Goal: Information Seeking & Learning: Learn about a topic

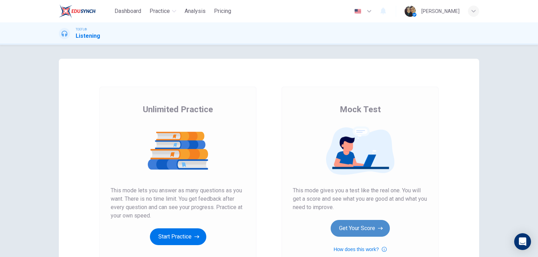
click at [365, 228] on button "Get Your Score" at bounding box center [360, 228] width 59 height 17
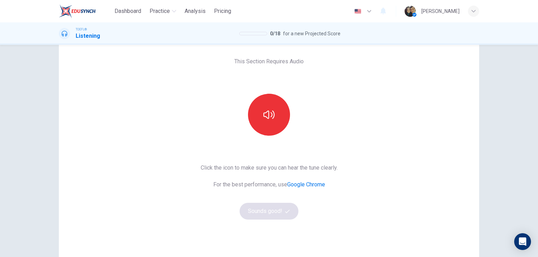
scroll to position [28, 0]
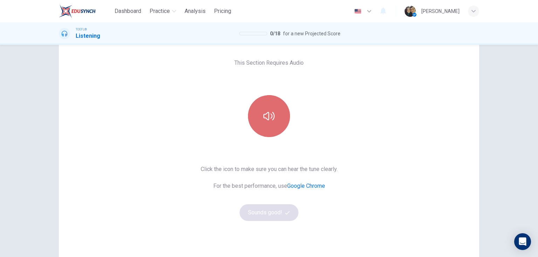
click at [274, 120] on button "button" at bounding box center [269, 116] width 42 height 42
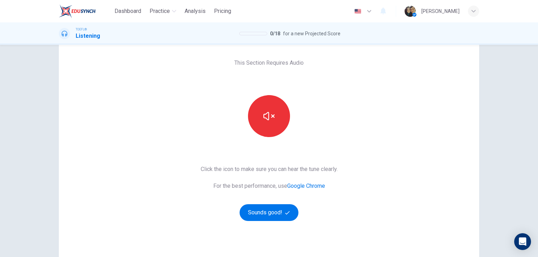
click at [254, 221] on div "This Section Requires Audio Click the icon to make sure you can hear the tune c…" at bounding box center [269, 152] width 148 height 243
click at [266, 215] on button "Sounds good!" at bounding box center [269, 213] width 59 height 17
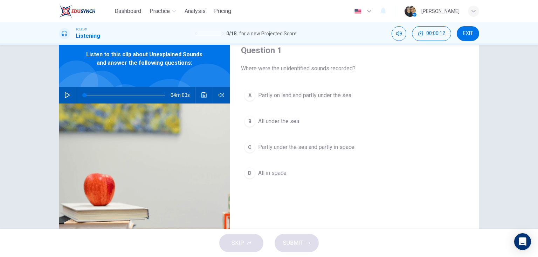
click at [67, 96] on icon "button" at bounding box center [67, 95] width 5 height 6
type input "0"
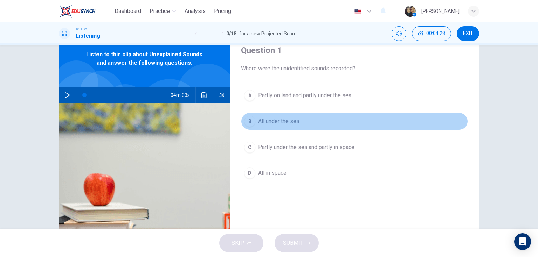
click at [280, 122] on span "All under the sea" at bounding box center [278, 121] width 41 height 8
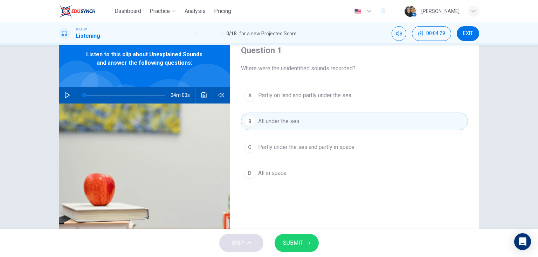
click at [295, 245] on span "SUBMIT" at bounding box center [293, 244] width 20 height 10
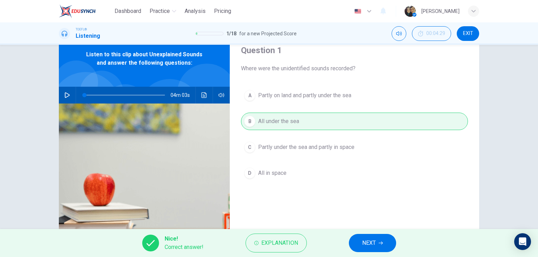
click at [367, 240] on span "NEXT" at bounding box center [369, 244] width 14 height 10
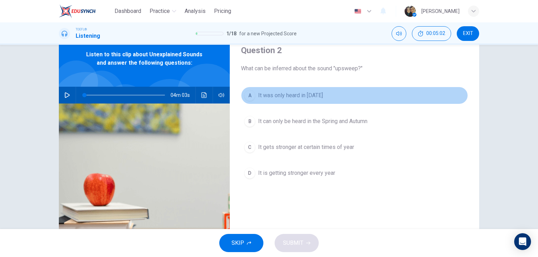
click at [280, 97] on span "It was only heard in [DATE]" at bounding box center [290, 95] width 65 height 8
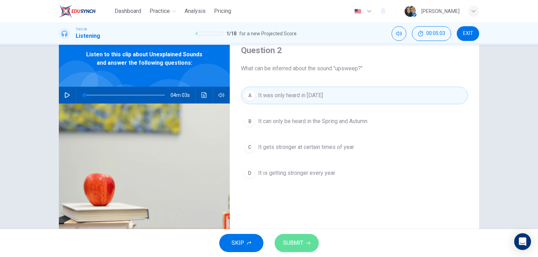
click at [292, 246] on span "SUBMIT" at bounding box center [293, 244] width 20 height 10
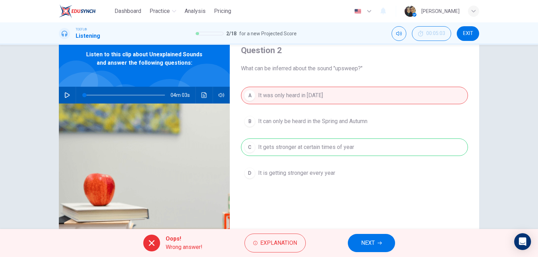
click at [241, 245] on div "Oops! Wrong answer! Explanation NEXT" at bounding box center [269, 243] width 538 height 28
click at [266, 246] on span "Explanation" at bounding box center [278, 244] width 37 height 10
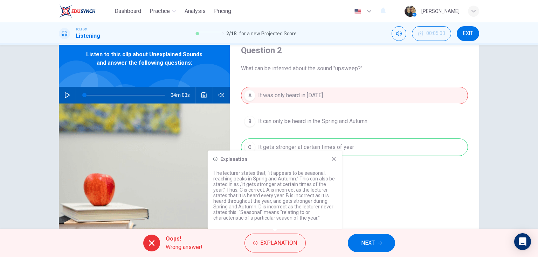
click at [331, 159] on icon at bounding box center [334, 160] width 6 height 6
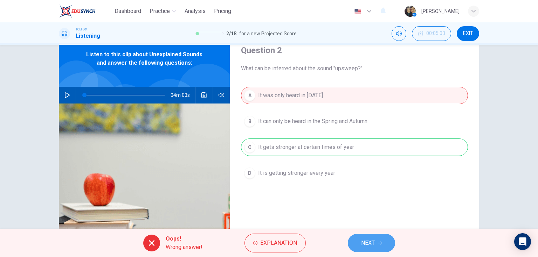
click at [373, 248] on span "NEXT" at bounding box center [368, 244] width 14 height 10
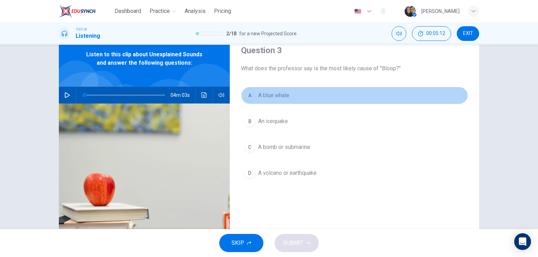
click at [269, 91] on span "A blue whale" at bounding box center [273, 95] width 31 height 8
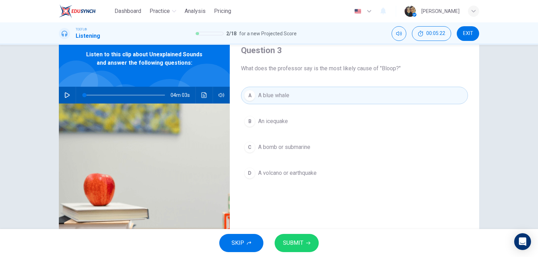
click at [300, 244] on span "SUBMIT" at bounding box center [293, 244] width 20 height 10
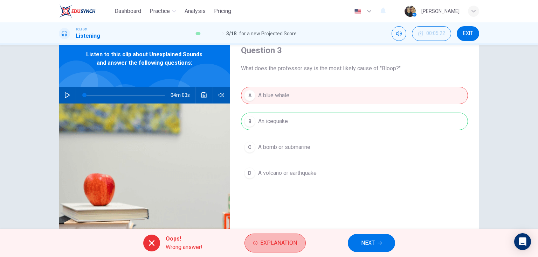
click at [300, 244] on button "Explanation" at bounding box center [275, 243] width 61 height 19
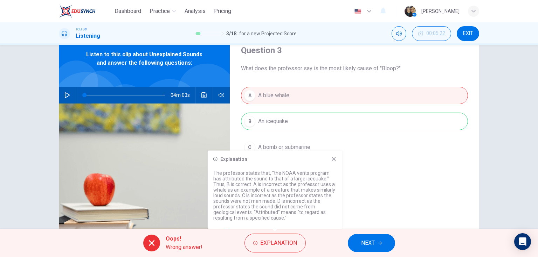
click at [333, 157] on icon at bounding box center [334, 160] width 6 height 6
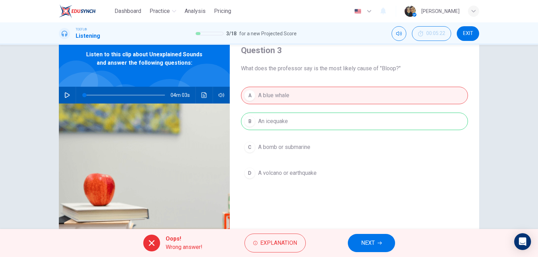
click at [381, 246] on button "NEXT" at bounding box center [371, 243] width 47 height 18
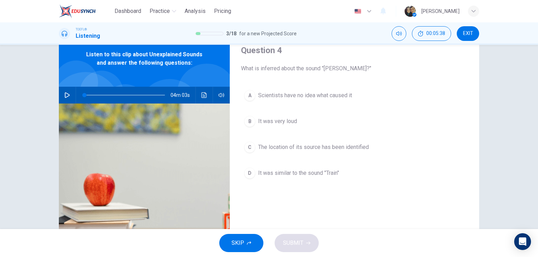
click at [290, 172] on span "It was similar to the sound "Train"" at bounding box center [298, 173] width 81 height 8
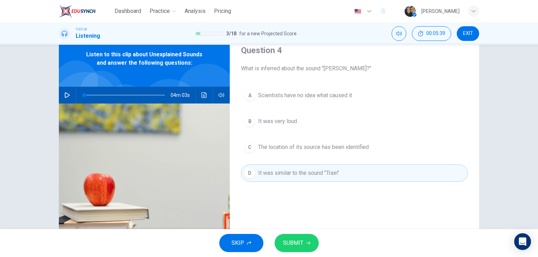
click at [281, 244] on button "SUBMIT" at bounding box center [297, 243] width 44 height 18
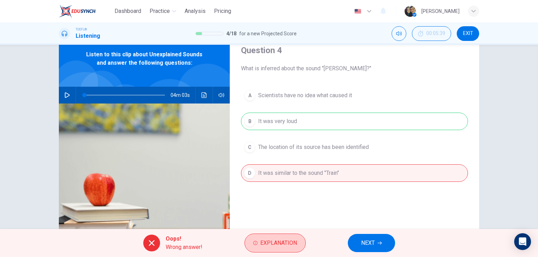
click at [288, 244] on span "Explanation" at bounding box center [278, 244] width 37 height 10
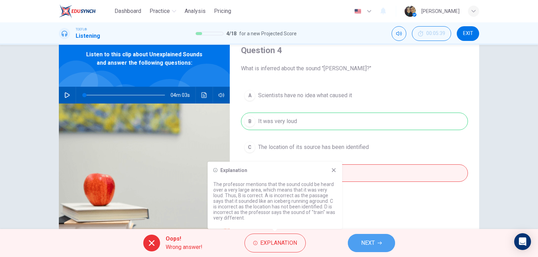
click at [376, 241] on button "NEXT" at bounding box center [371, 243] width 47 height 18
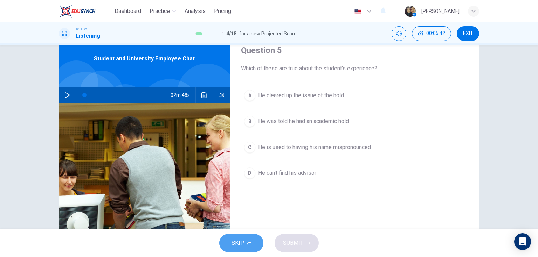
click at [242, 241] on span "SKIP" at bounding box center [238, 244] width 13 height 10
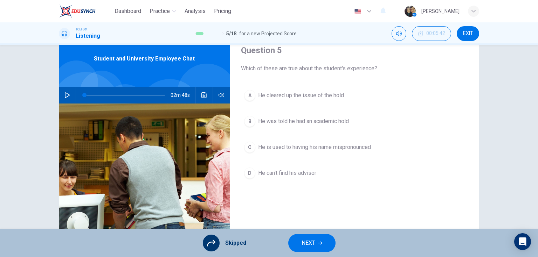
click at [216, 241] on div at bounding box center [211, 243] width 17 height 17
click at [262, 91] on div "A He cleared up the issue of the hold B He was told he had an academic hold C H…" at bounding box center [354, 141] width 227 height 109
click at [262, 92] on div "A He cleared up the issue of the hold B He was told he had an academic hold C H…" at bounding box center [354, 141] width 227 height 109
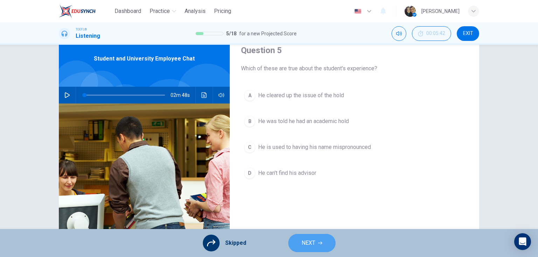
click at [308, 242] on span "NEXT" at bounding box center [309, 244] width 14 height 10
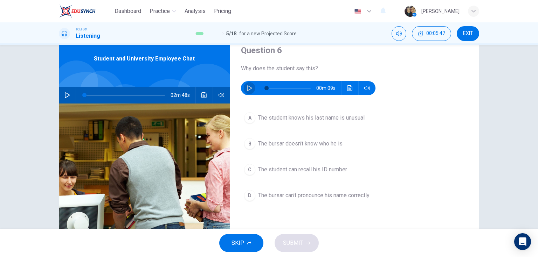
click at [248, 85] on button "button" at bounding box center [249, 88] width 11 height 14
click at [247, 86] on icon "button" at bounding box center [249, 88] width 5 height 6
type input "0"
click at [314, 118] on span "The student knows his last name is unusual" at bounding box center [311, 118] width 106 height 8
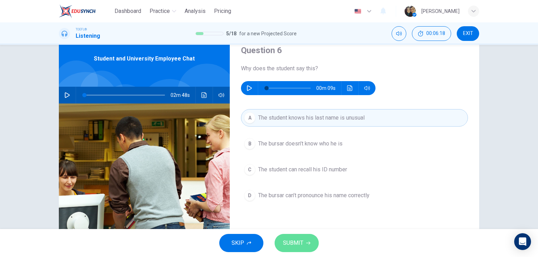
click at [292, 244] on span "SUBMIT" at bounding box center [293, 244] width 20 height 10
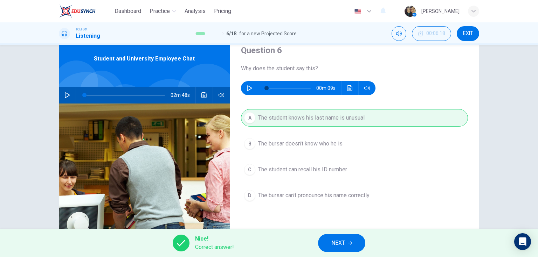
click at [337, 237] on button "NEXT" at bounding box center [341, 243] width 47 height 18
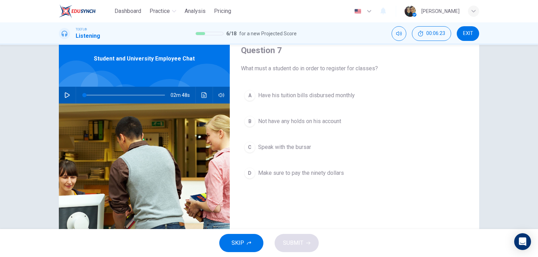
click at [68, 98] on button "button" at bounding box center [67, 95] width 11 height 17
click at [297, 122] on span "Not have any holds on his account" at bounding box center [299, 121] width 83 height 8
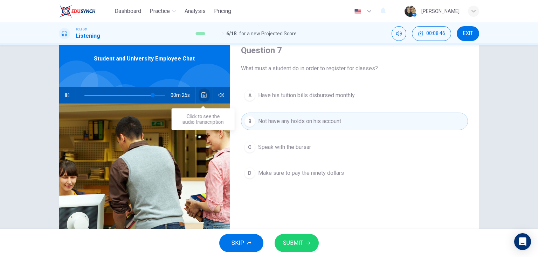
click at [201, 93] on icon "Click to see the audio transcription" at bounding box center [204, 95] width 6 height 6
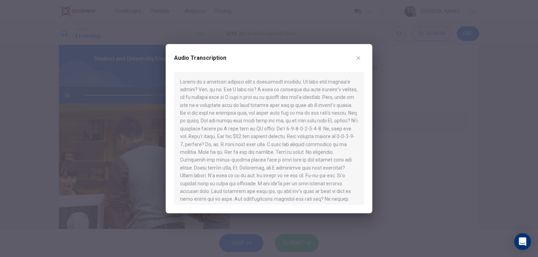
click at [355, 59] on button "button" at bounding box center [358, 58] width 11 height 11
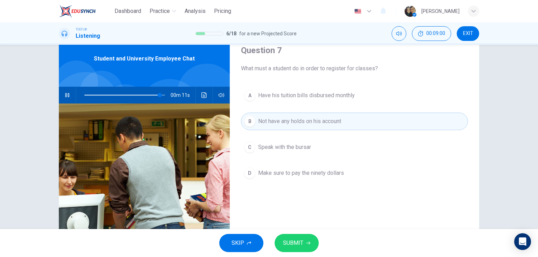
click at [300, 246] on span "SUBMIT" at bounding box center [293, 244] width 20 height 10
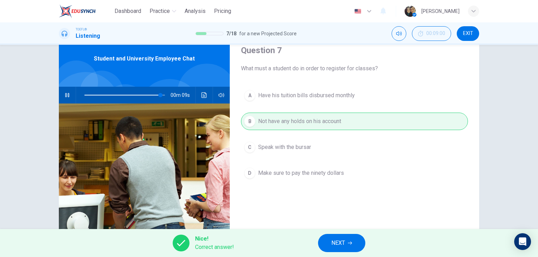
click at [338, 241] on span "NEXT" at bounding box center [338, 244] width 14 height 10
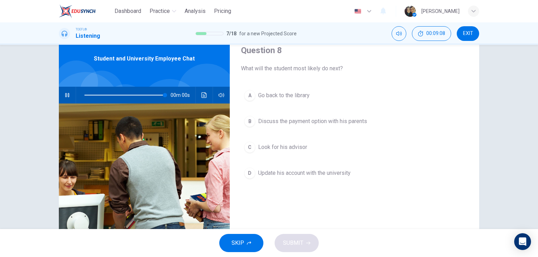
type input "0"
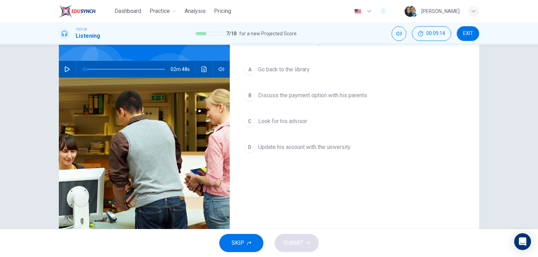
scroll to position [56, 0]
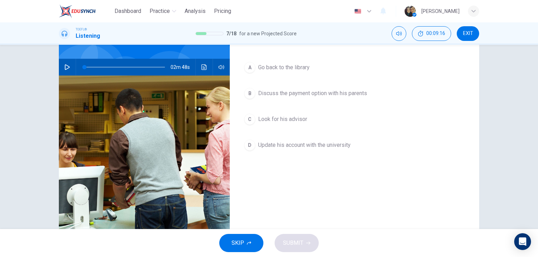
click at [283, 116] on span "Look for his advisor" at bounding box center [282, 119] width 49 height 8
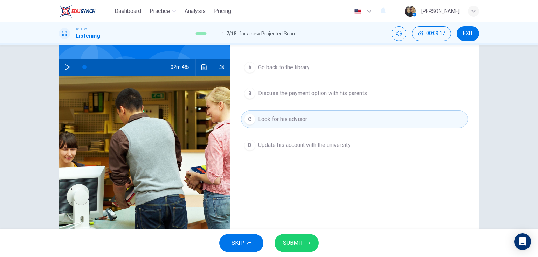
click at [294, 243] on span "SUBMIT" at bounding box center [293, 244] width 20 height 10
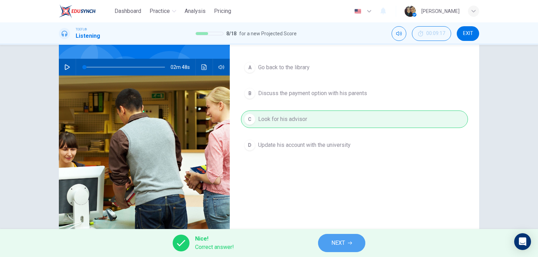
click at [342, 249] on button "NEXT" at bounding box center [341, 243] width 47 height 18
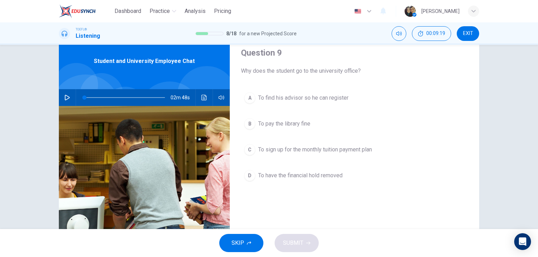
scroll to position [28, 0]
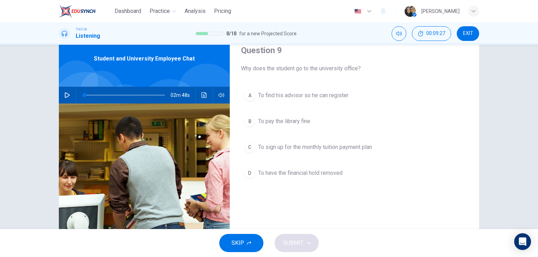
click at [282, 123] on span "To pay the library fine" at bounding box center [284, 121] width 52 height 8
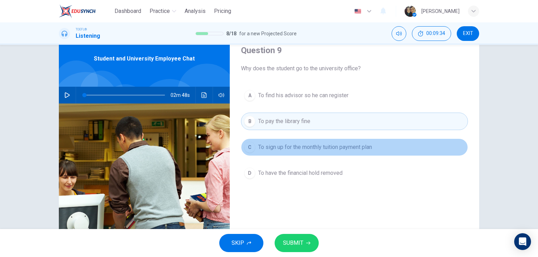
click at [320, 147] on span "To sign up for the monthly tuition payment plan" at bounding box center [315, 147] width 114 height 8
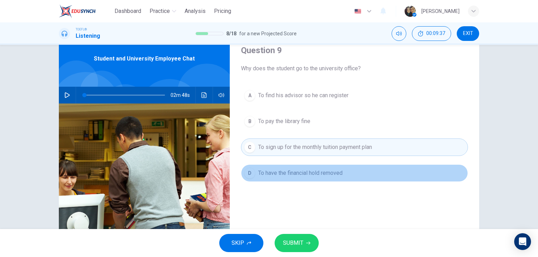
click at [321, 172] on span "To have the financial hold removed" at bounding box center [300, 173] width 84 height 8
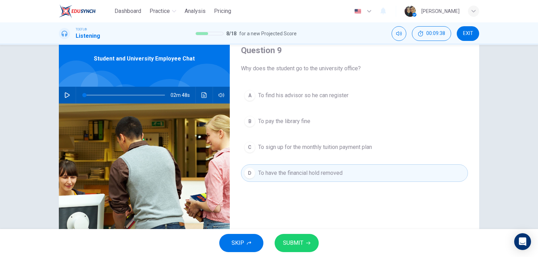
click at [299, 241] on span "SUBMIT" at bounding box center [293, 244] width 20 height 10
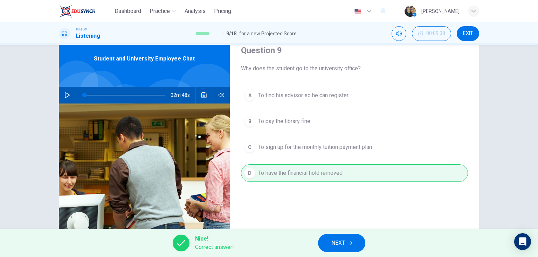
click at [345, 243] on span "NEXT" at bounding box center [338, 244] width 14 height 10
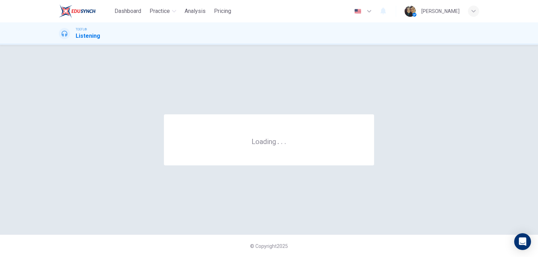
scroll to position [0, 0]
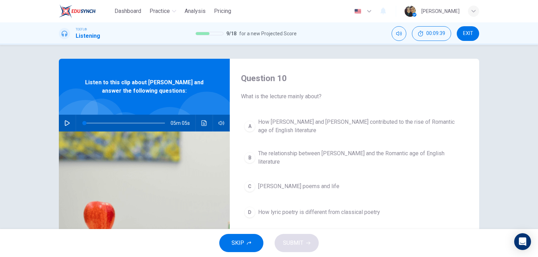
click at [60, 119] on div "05m 05s" at bounding box center [144, 123] width 171 height 17
click at [62, 124] on button "button" at bounding box center [67, 123] width 11 height 17
click at [307, 187] on span "[PERSON_NAME] poems and life" at bounding box center [298, 187] width 81 height 8
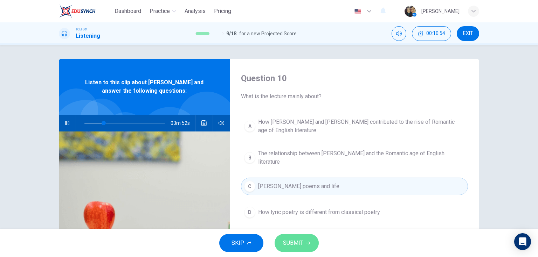
click at [300, 239] on span "SUBMIT" at bounding box center [293, 244] width 20 height 10
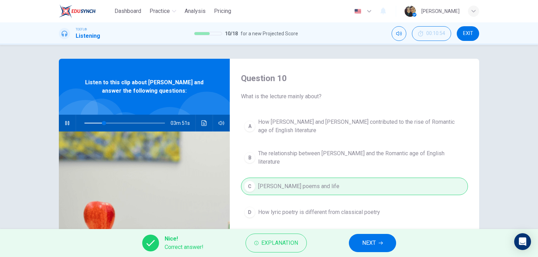
click at [385, 242] on button "NEXT" at bounding box center [372, 243] width 47 height 18
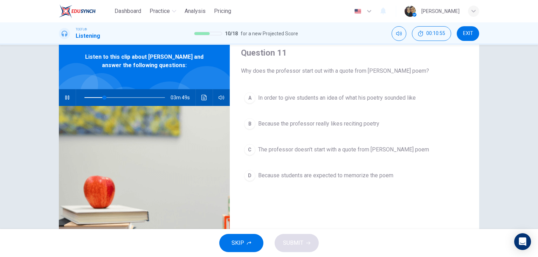
scroll to position [28, 0]
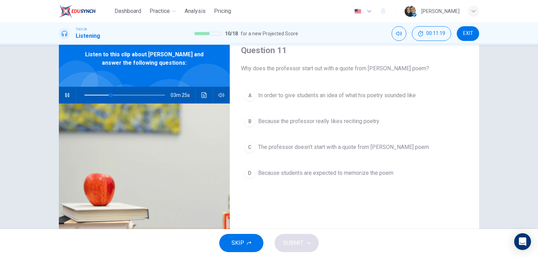
click at [293, 95] on span "In order to give students an idea of what his poetry sounded like" at bounding box center [337, 95] width 158 height 8
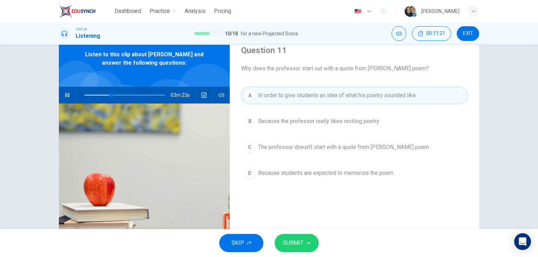
click at [292, 245] on span "SUBMIT" at bounding box center [293, 244] width 20 height 10
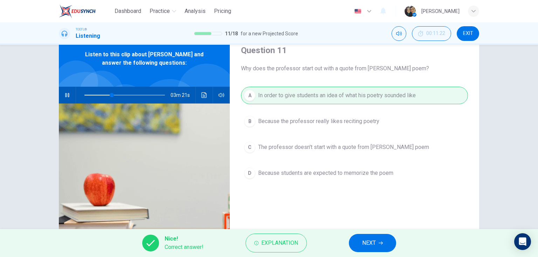
click at [372, 243] on span "NEXT" at bounding box center [369, 244] width 14 height 10
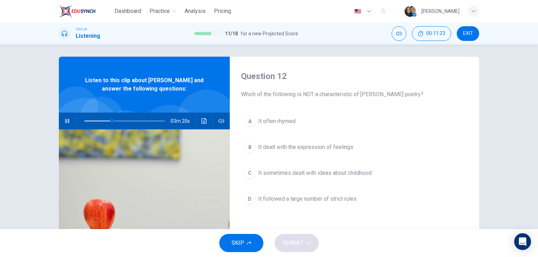
scroll to position [0, 0]
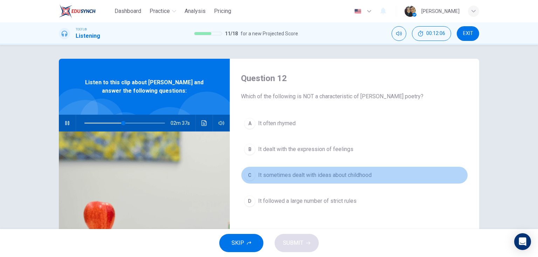
click at [345, 175] on span "It sometimes dealt with ideas about childhood" at bounding box center [314, 175] width 113 height 8
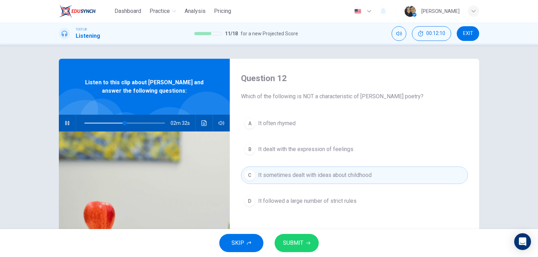
click at [294, 201] on span "It followed a large number of strict rules" at bounding box center [307, 201] width 98 height 8
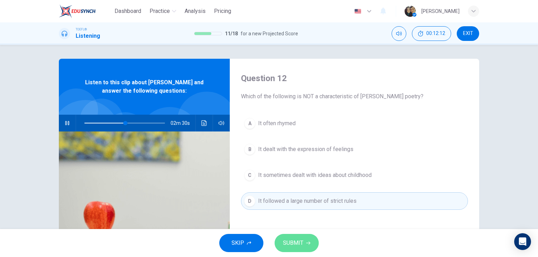
click at [294, 241] on span "SUBMIT" at bounding box center [293, 244] width 20 height 10
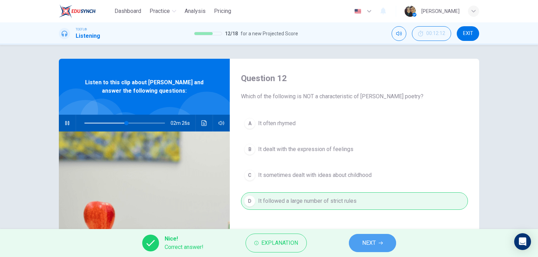
click at [370, 244] on span "NEXT" at bounding box center [369, 244] width 14 height 10
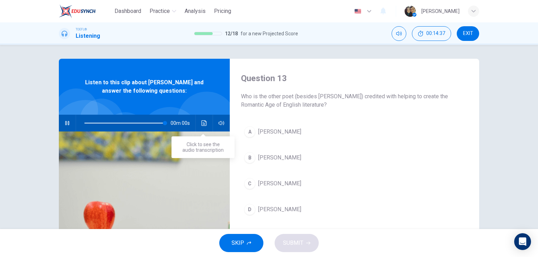
type input "0"
click at [202, 127] on button "Click to see the audio transcription" at bounding box center [204, 123] width 11 height 17
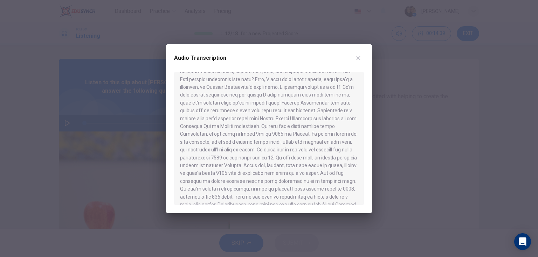
scroll to position [28, 0]
click at [360, 55] on button "button" at bounding box center [358, 58] width 11 height 11
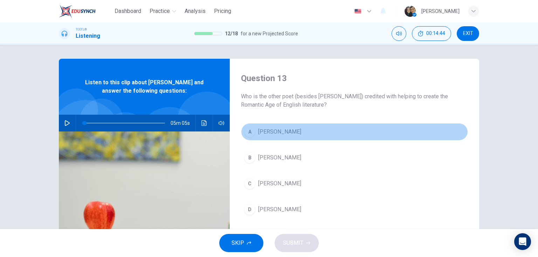
click at [283, 132] on span "[PERSON_NAME]" at bounding box center [279, 132] width 43 height 8
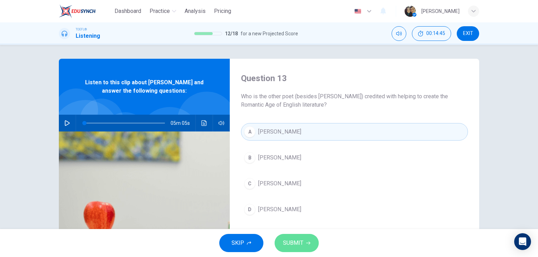
click at [291, 246] on span "SUBMIT" at bounding box center [293, 244] width 20 height 10
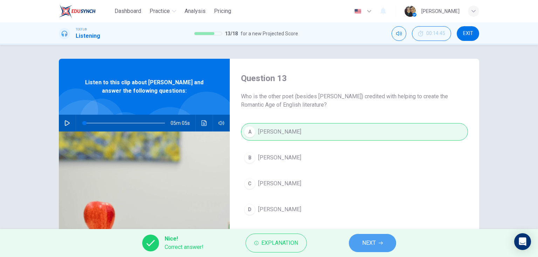
click at [374, 245] on span "NEXT" at bounding box center [369, 244] width 14 height 10
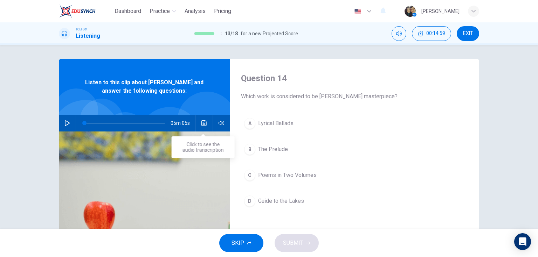
click at [204, 122] on icon "Click to see the audio transcription" at bounding box center [203, 124] width 5 height 6
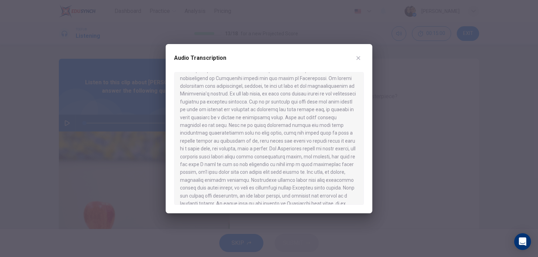
scroll to position [318, 0]
click at [359, 57] on icon "button" at bounding box center [359, 58] width 4 height 4
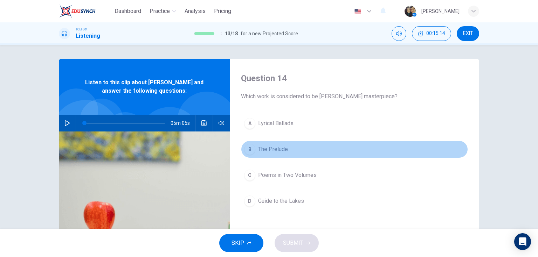
click at [267, 146] on span "The Prelude" at bounding box center [273, 149] width 30 height 8
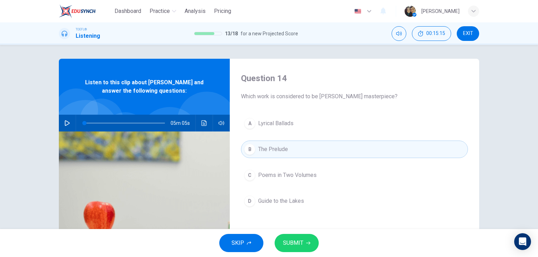
click at [289, 243] on span "SUBMIT" at bounding box center [293, 244] width 20 height 10
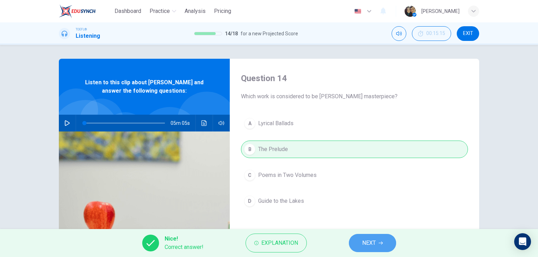
click at [377, 242] on button "NEXT" at bounding box center [372, 243] width 47 height 18
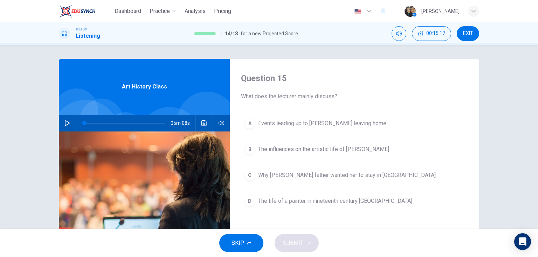
click at [64, 125] on icon "button" at bounding box center [67, 124] width 6 height 6
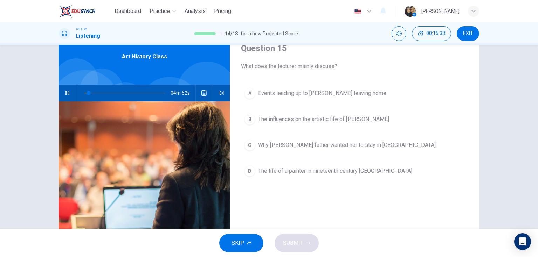
scroll to position [28, 0]
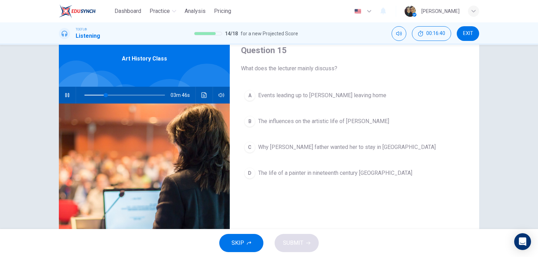
click at [66, 98] on button "button" at bounding box center [67, 95] width 11 height 17
click at [62, 94] on button "button" at bounding box center [67, 95] width 11 height 17
click at [276, 173] on span "The life of a painter in nineteenth century [GEOGRAPHIC_DATA]" at bounding box center [335, 173] width 154 height 8
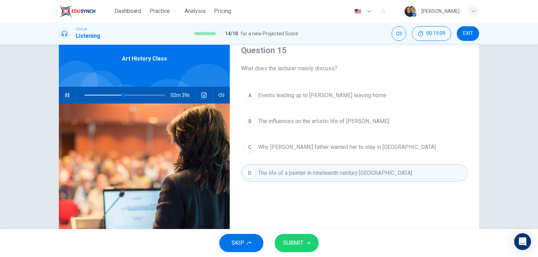
click at [291, 249] on button "SUBMIT" at bounding box center [297, 243] width 44 height 18
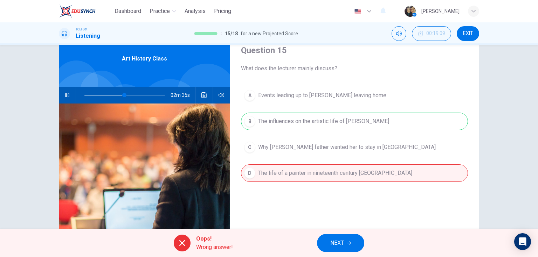
click at [338, 246] on span "NEXT" at bounding box center [337, 244] width 14 height 10
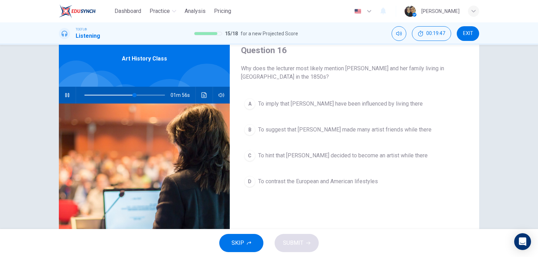
click at [365, 105] on span "To imply that [PERSON_NAME] have been influenced by living there" at bounding box center [340, 104] width 165 height 8
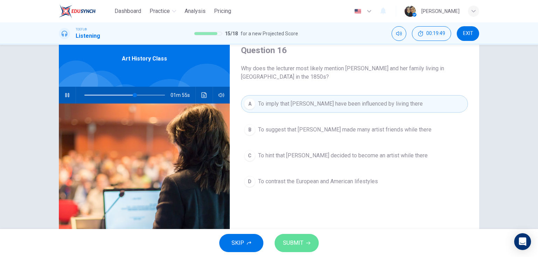
click at [289, 242] on span "SUBMIT" at bounding box center [293, 244] width 20 height 10
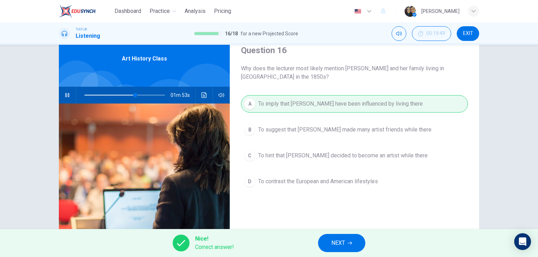
click at [337, 242] on span "NEXT" at bounding box center [338, 244] width 14 height 10
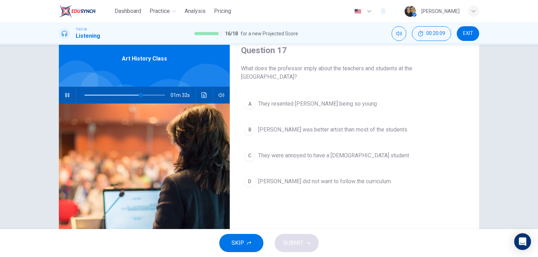
click at [324, 130] on span "[PERSON_NAME] was better artist than most of the students" at bounding box center [332, 130] width 149 height 8
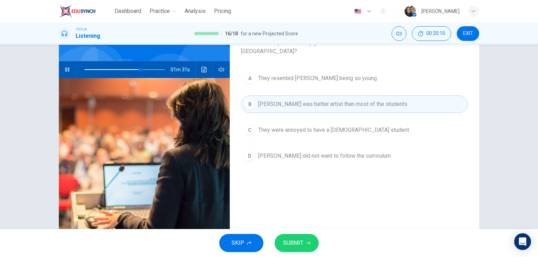
scroll to position [56, 0]
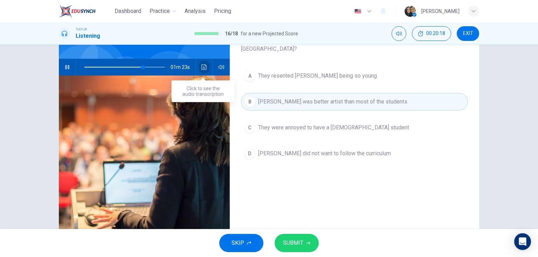
click at [202, 64] on button "Click to see the audio transcription" at bounding box center [204, 67] width 11 height 17
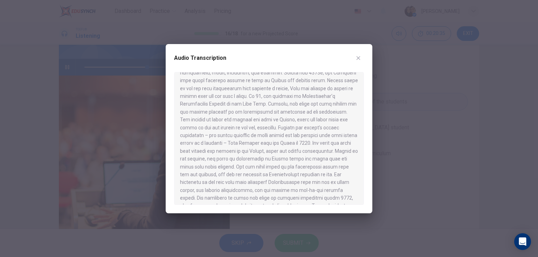
click at [359, 58] on icon "button" at bounding box center [359, 58] width 6 height 6
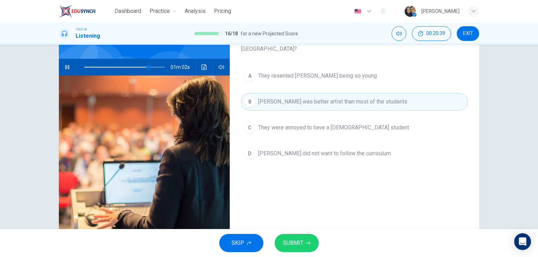
click at [314, 128] on span "They were annoyed to have a [DEMOGRAPHIC_DATA] student" at bounding box center [333, 128] width 151 height 8
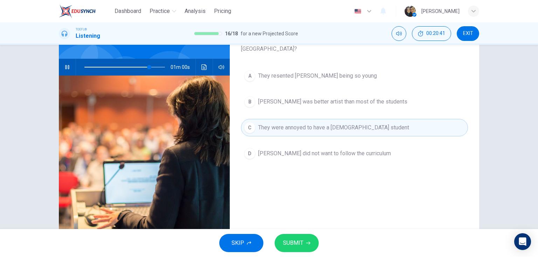
click at [303, 243] on button "SUBMIT" at bounding box center [297, 243] width 44 height 18
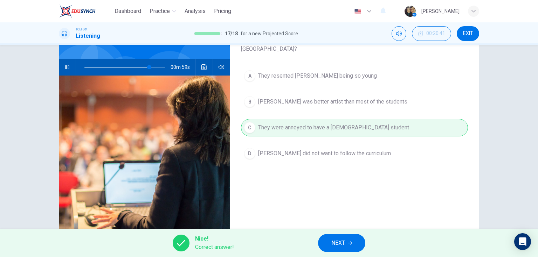
click at [344, 242] on span "NEXT" at bounding box center [338, 244] width 14 height 10
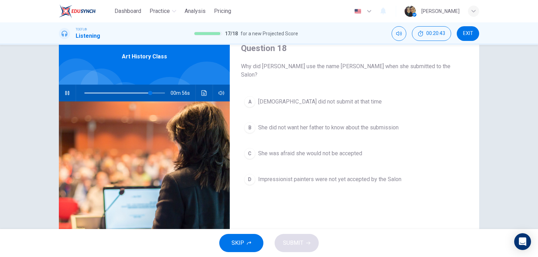
scroll to position [28, 0]
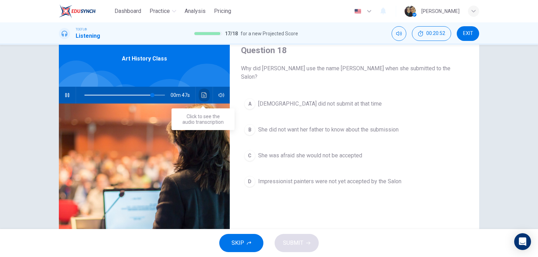
click at [205, 92] on button "Click to see the audio transcription" at bounding box center [204, 95] width 11 height 17
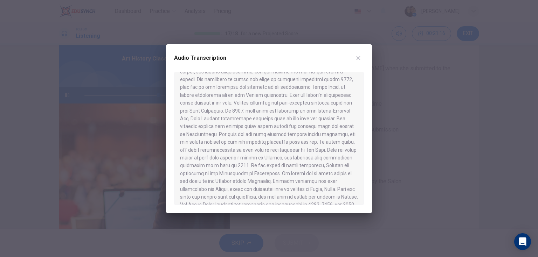
scroll to position [171, 0]
type input "0"
click at [366, 53] on div "Audio Transcription" at bounding box center [269, 129] width 207 height 170
click at [356, 56] on icon "button" at bounding box center [359, 58] width 6 height 6
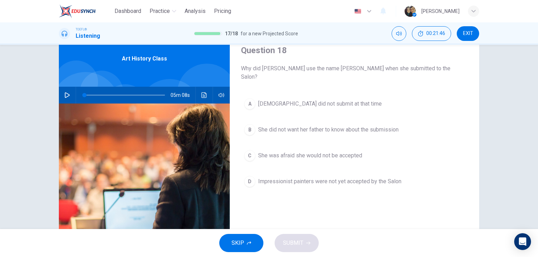
click at [355, 126] on span "She did not want her father to know about the submission" at bounding box center [328, 130] width 140 height 8
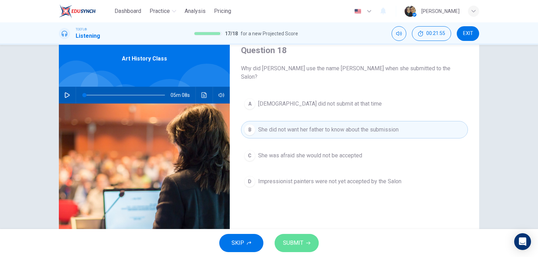
click at [299, 240] on span "SUBMIT" at bounding box center [293, 244] width 20 height 10
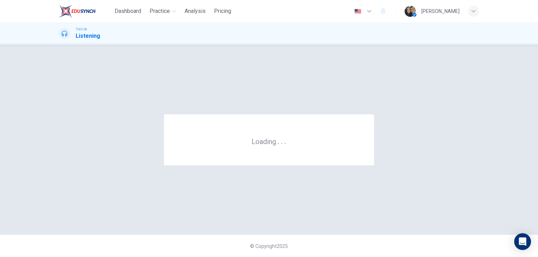
scroll to position [0, 0]
